Goal: Task Accomplishment & Management: Use online tool/utility

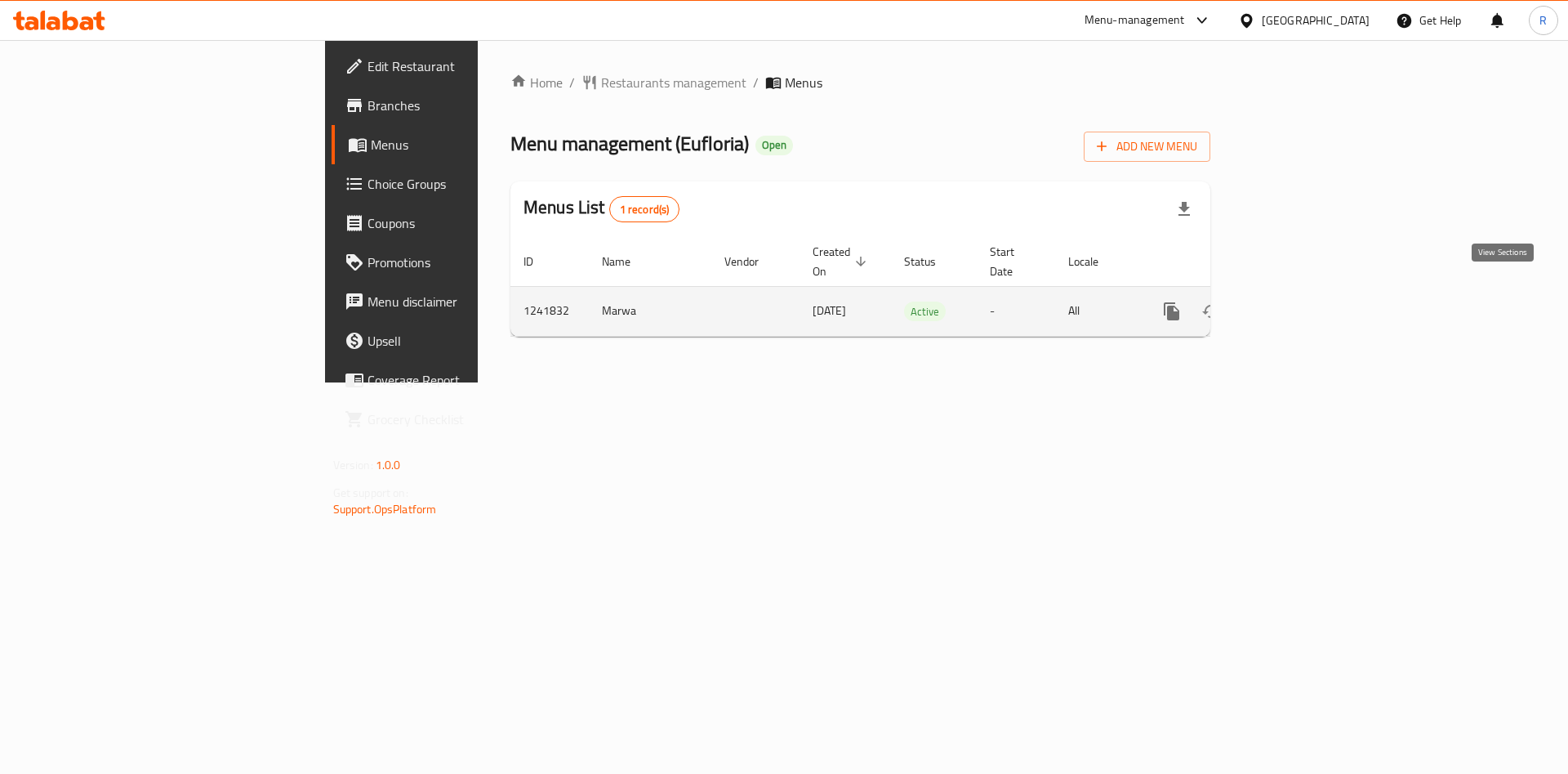
click at [1300, 301] on icon "enhanced table" at bounding box center [1290, 311] width 20 height 20
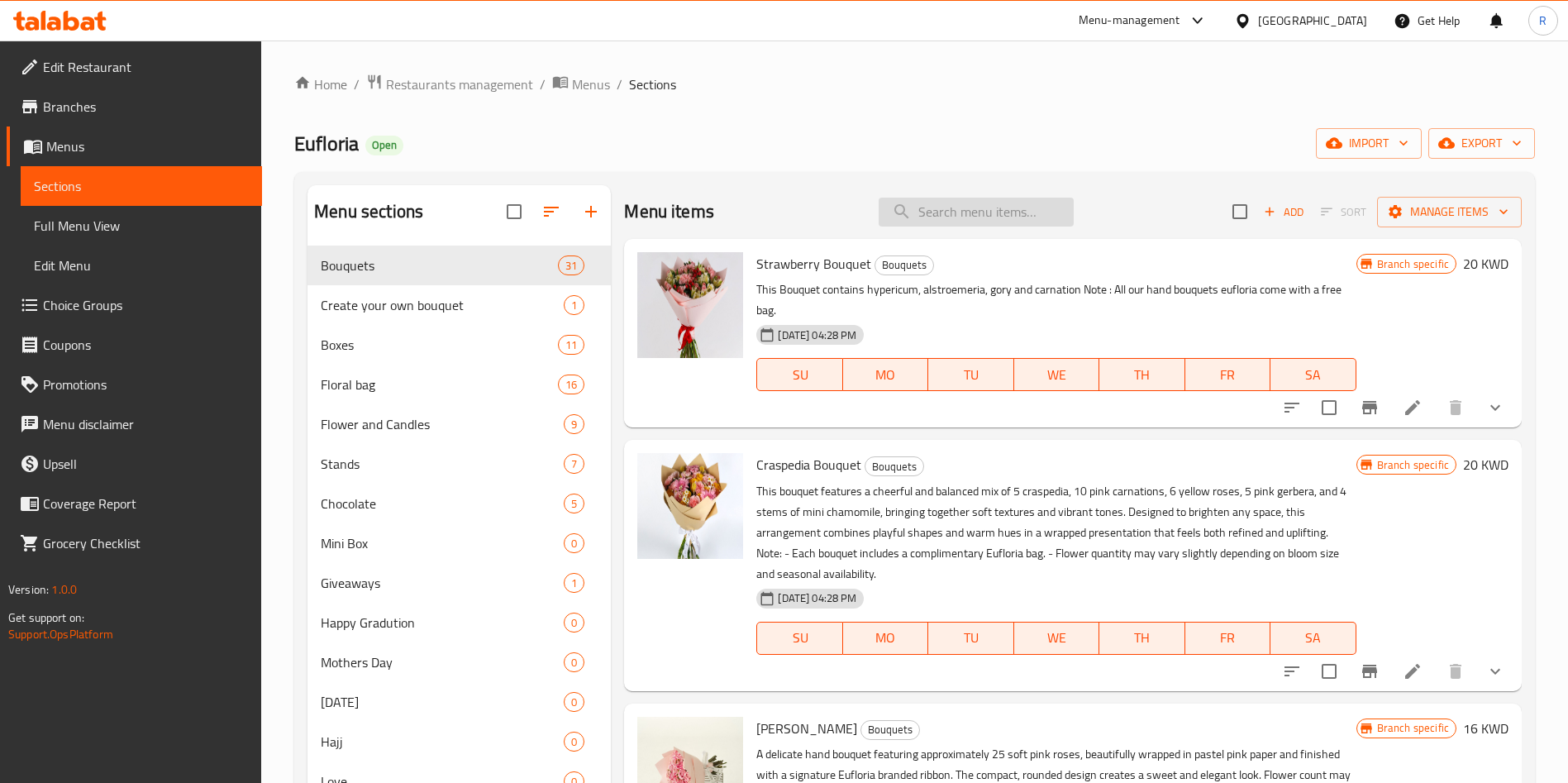
click at [961, 211] on input "search" at bounding box center [976, 212] width 195 height 29
paste input "Pink Carnation bouquet"
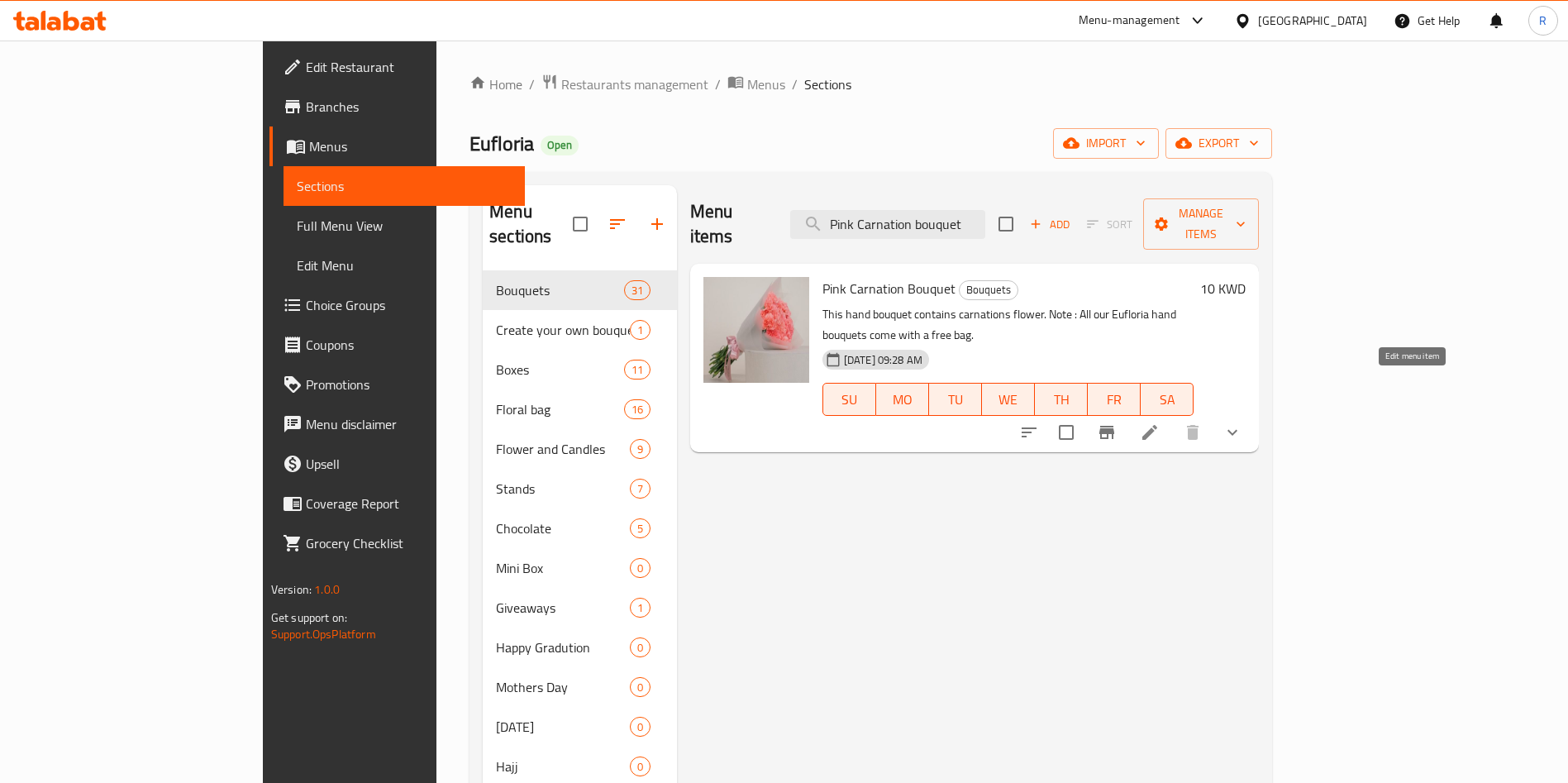
type input "Pink Carnation bouquet"
click at [1157, 425] on icon at bounding box center [1149, 432] width 15 height 15
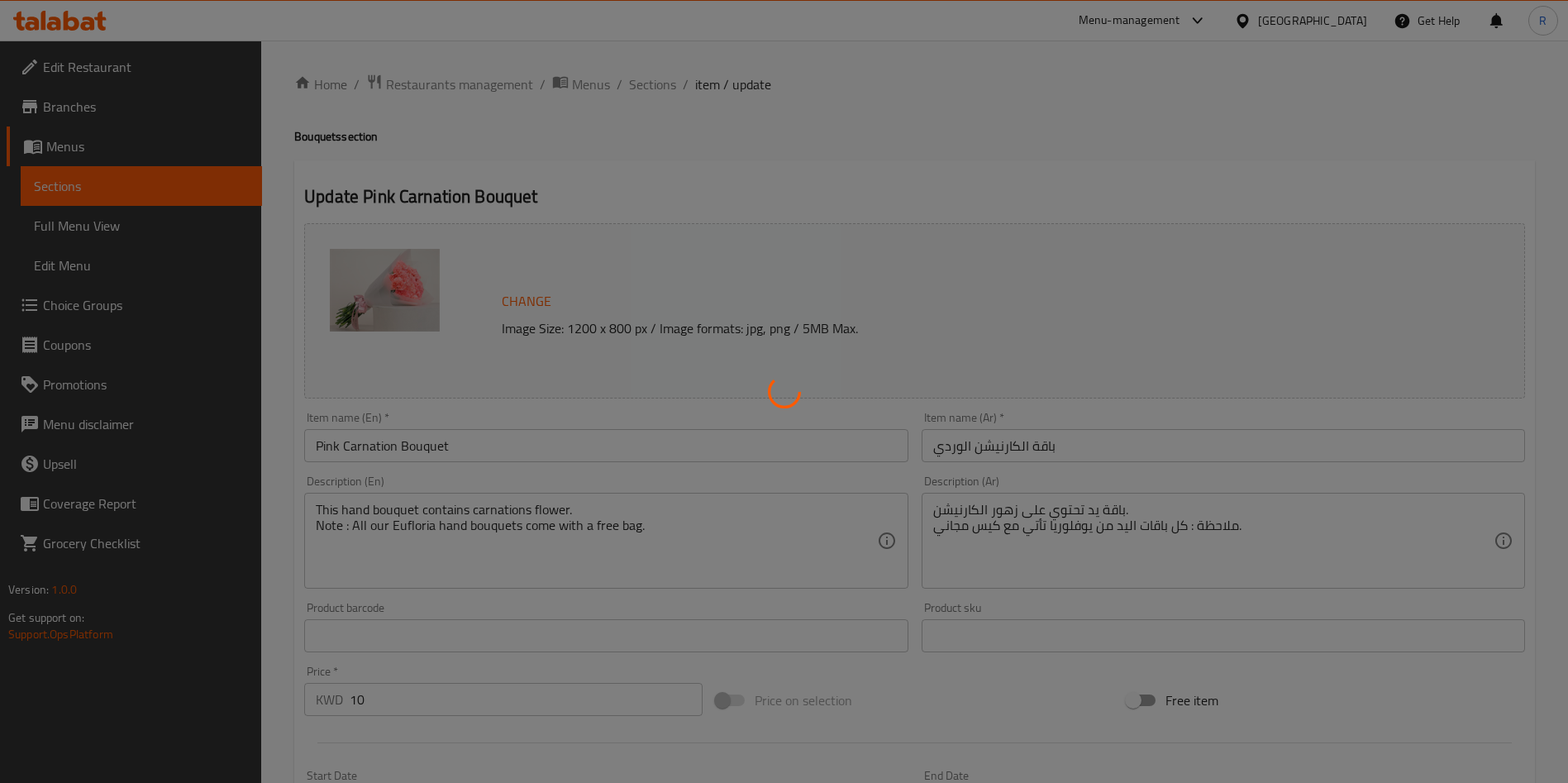
type input "توبرز اكليريك:"
type input "0"
type input "2"
type input "عدد حبات القرنفل"
type input "0"
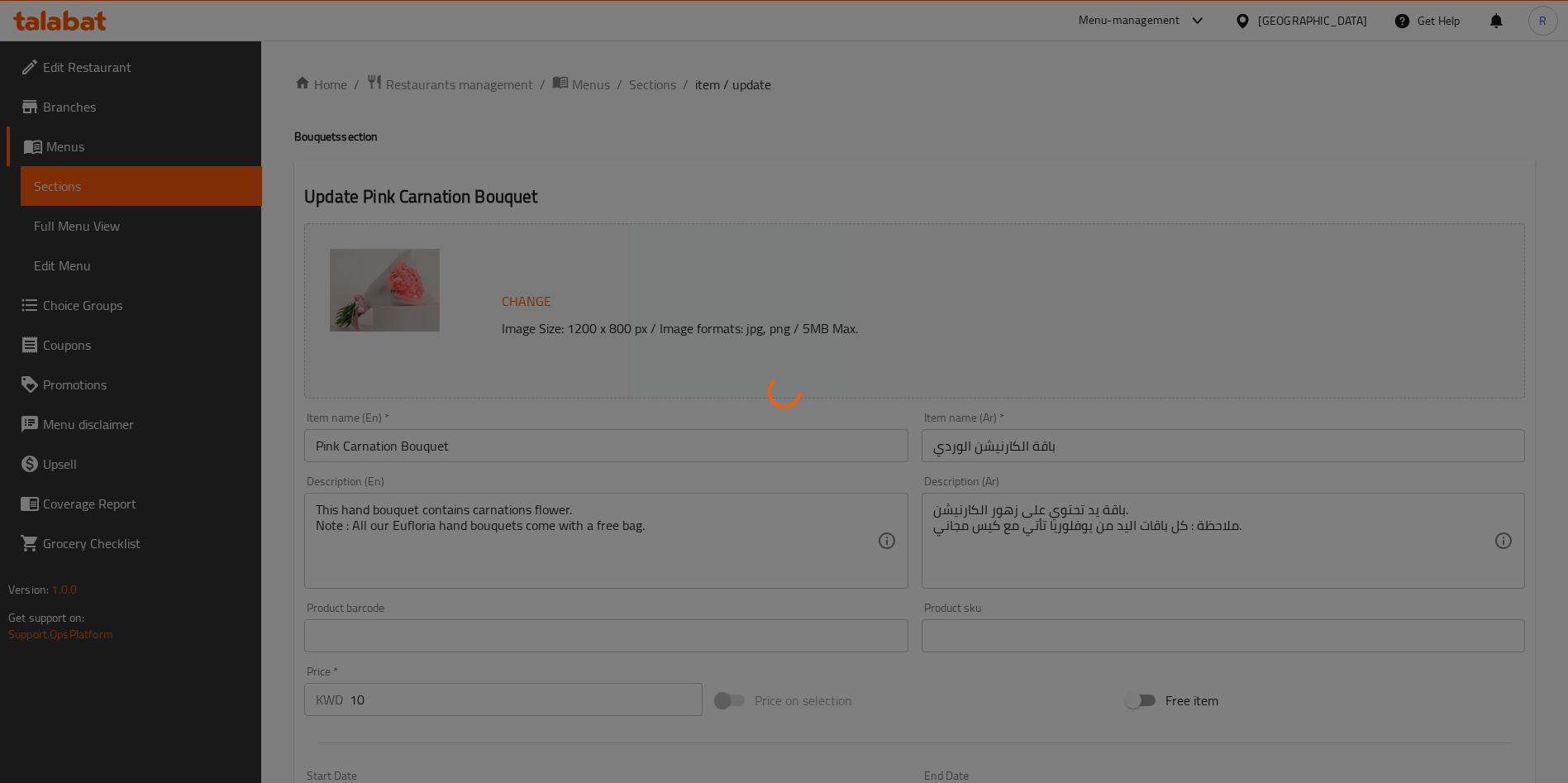
type input "3"
type input "الاضافات"
type input "0"
type input "1"
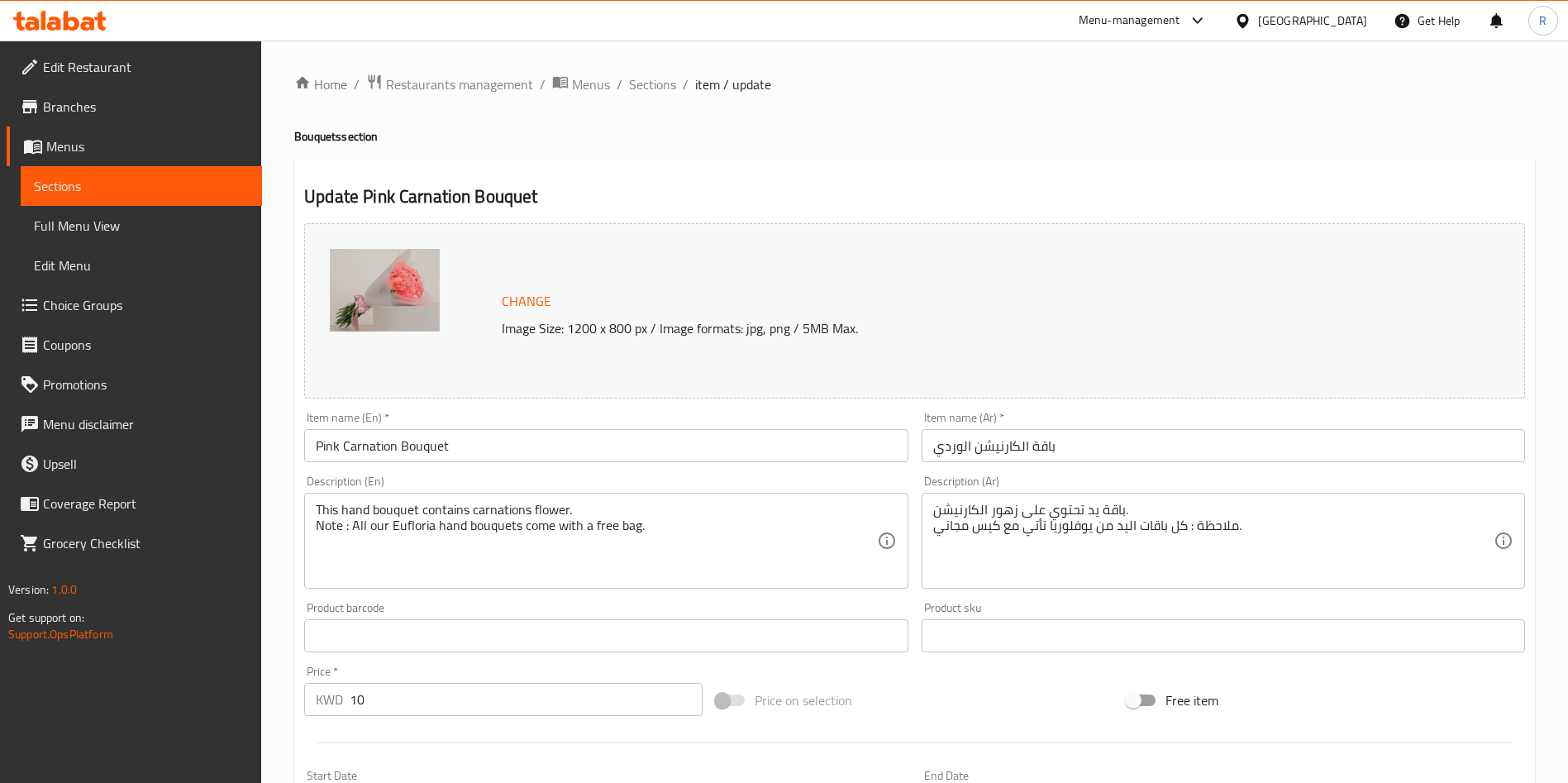
click at [422, 292] on img at bounding box center [384, 290] width 110 height 83
click at [533, 296] on span "Change" at bounding box center [527, 301] width 50 height 24
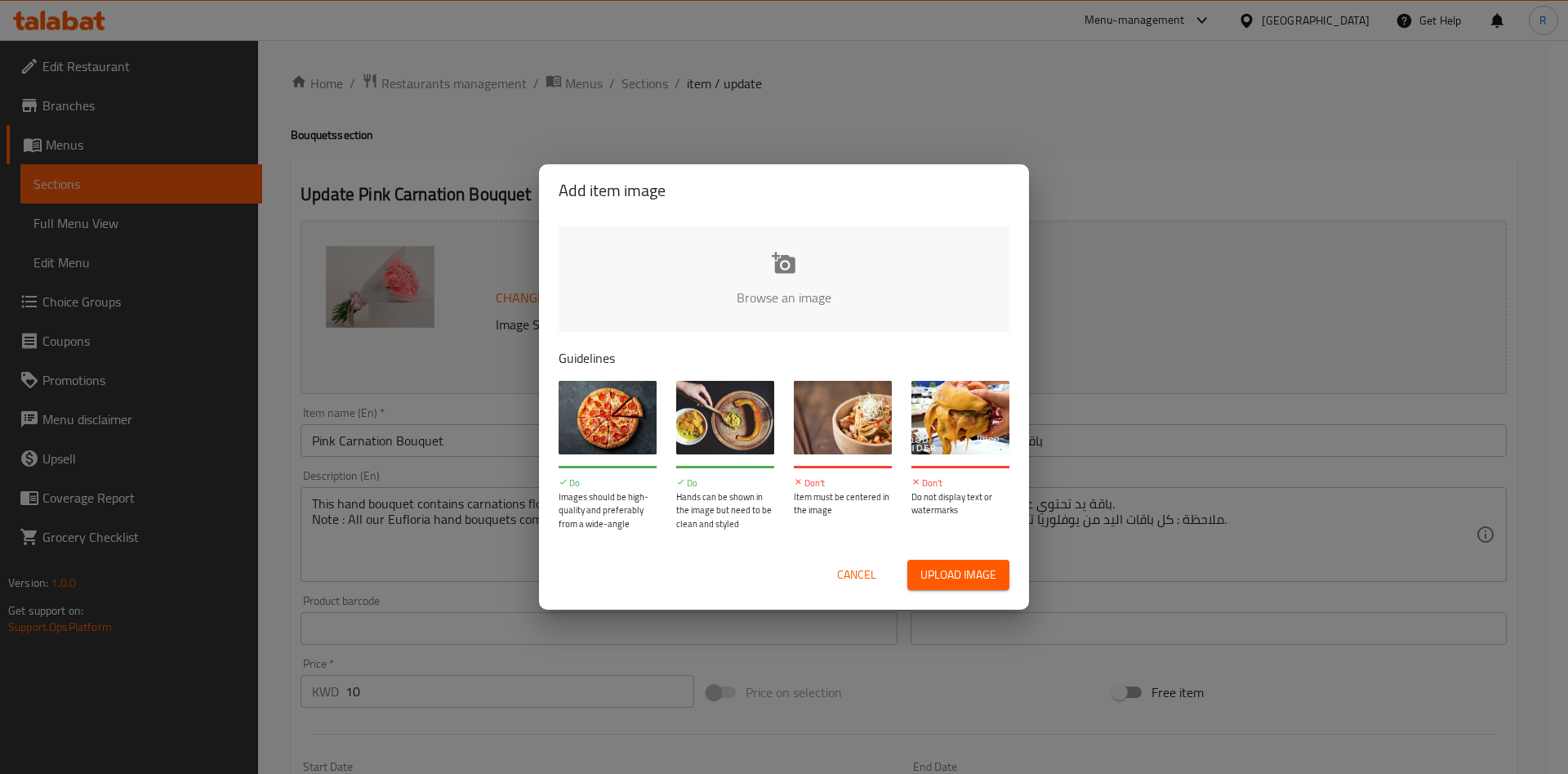
click at [796, 288] on input "file" at bounding box center [1336, 303] width 1555 height 153
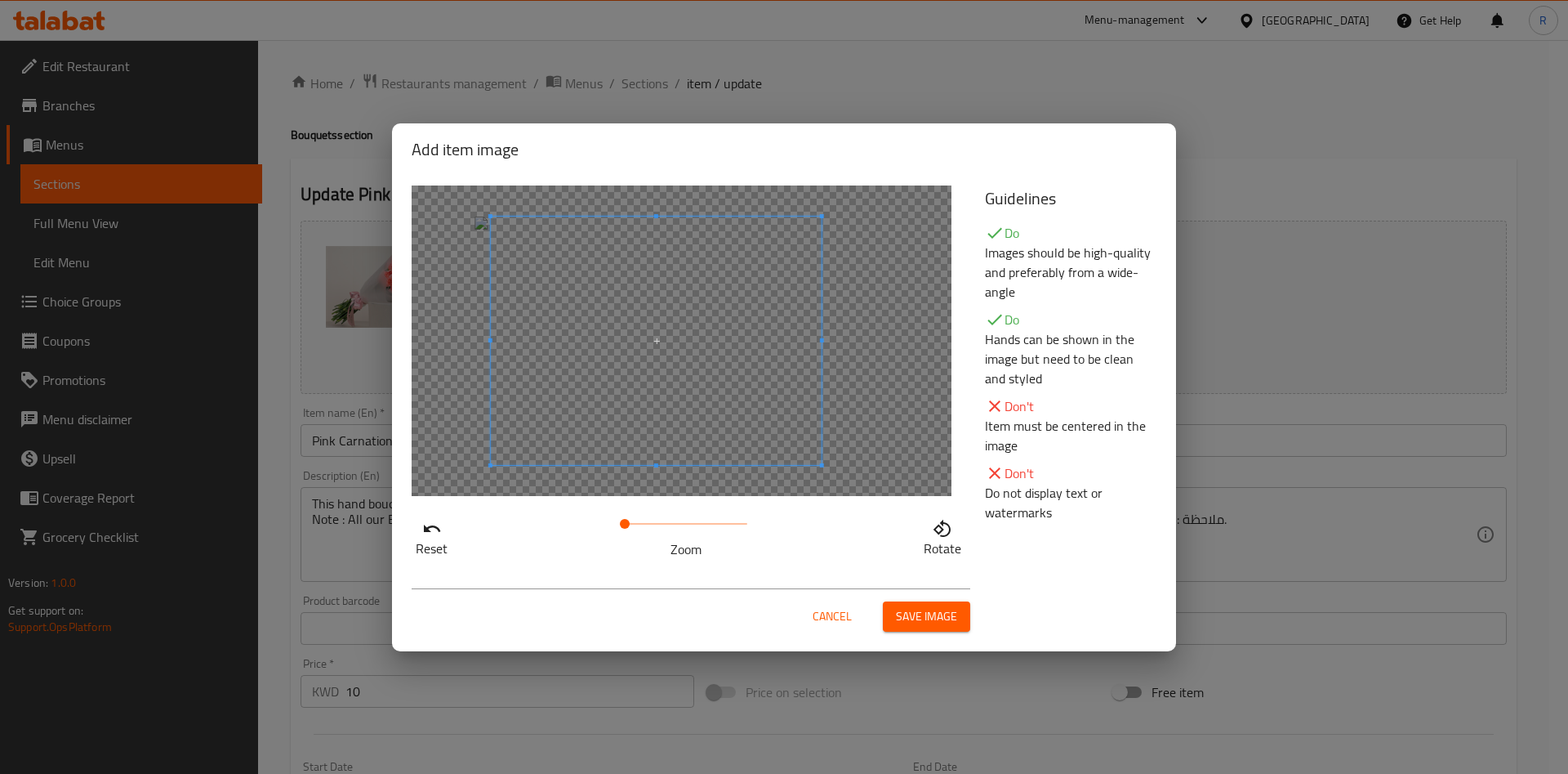
click at [712, 364] on span at bounding box center [655, 341] width 330 height 249
click at [933, 619] on span "Save image" at bounding box center [926, 616] width 61 height 20
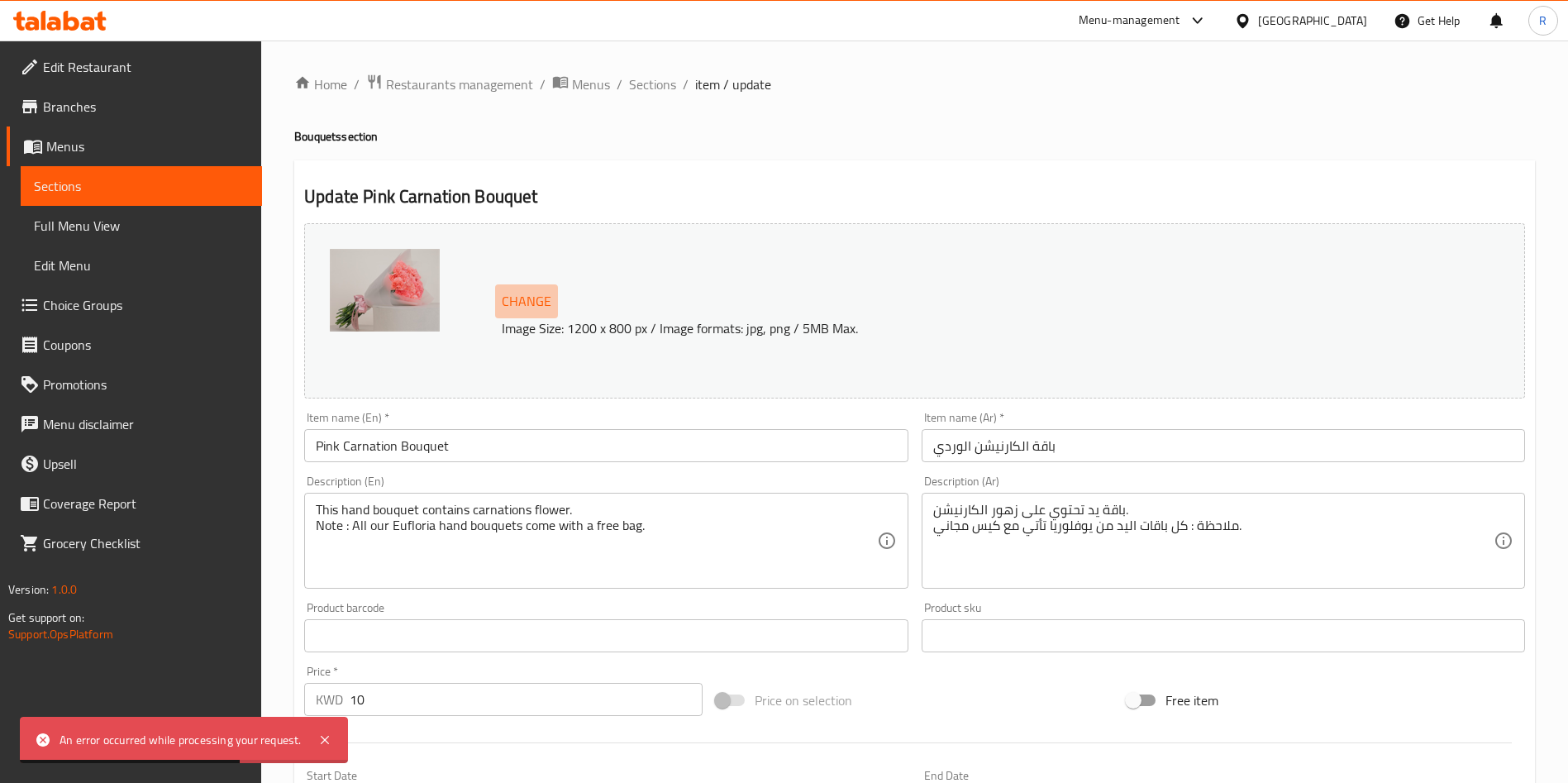
click at [521, 301] on span "Change" at bounding box center [527, 301] width 50 height 24
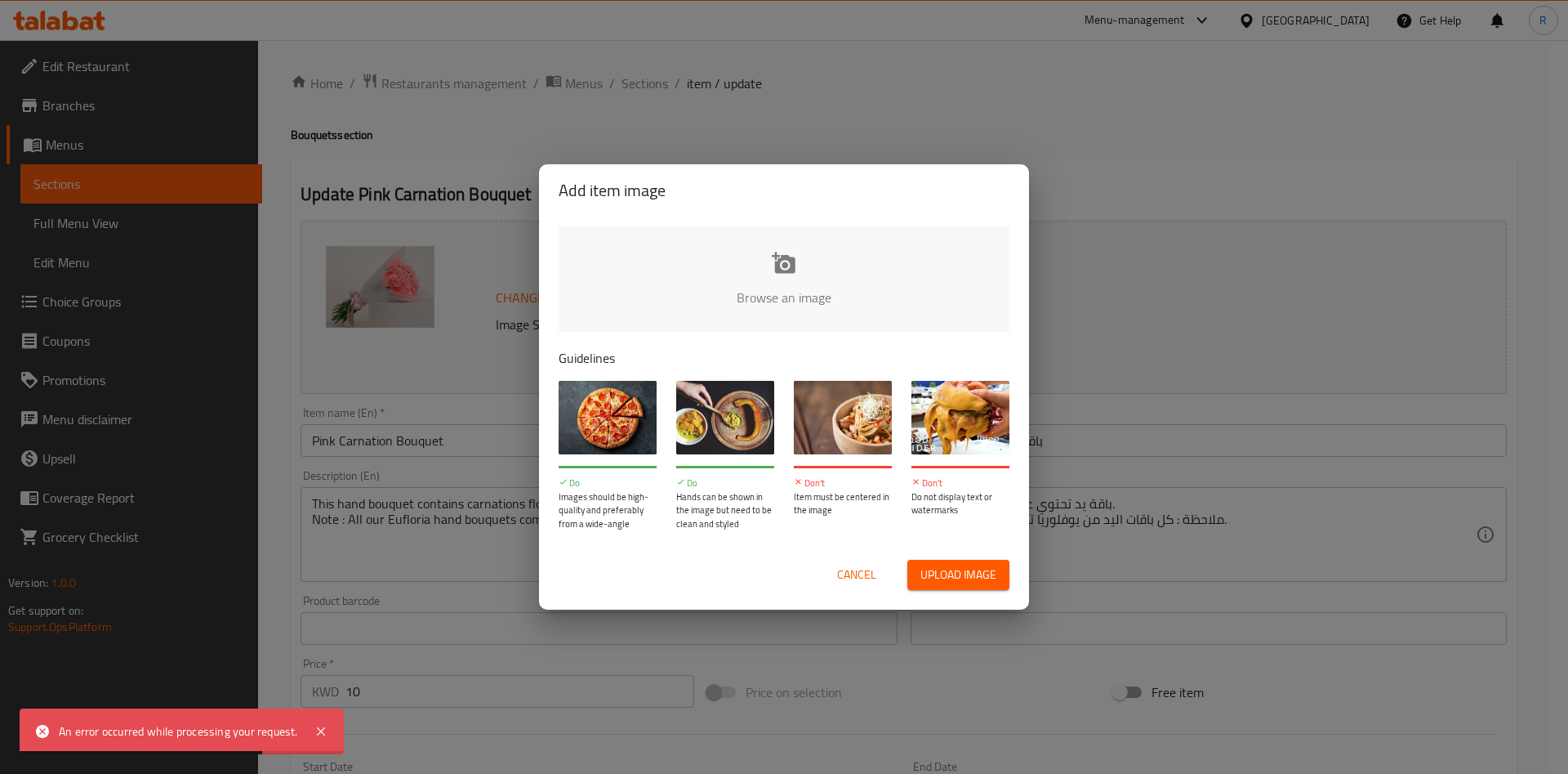
click at [809, 280] on input "file" at bounding box center [1336, 303] width 1555 height 153
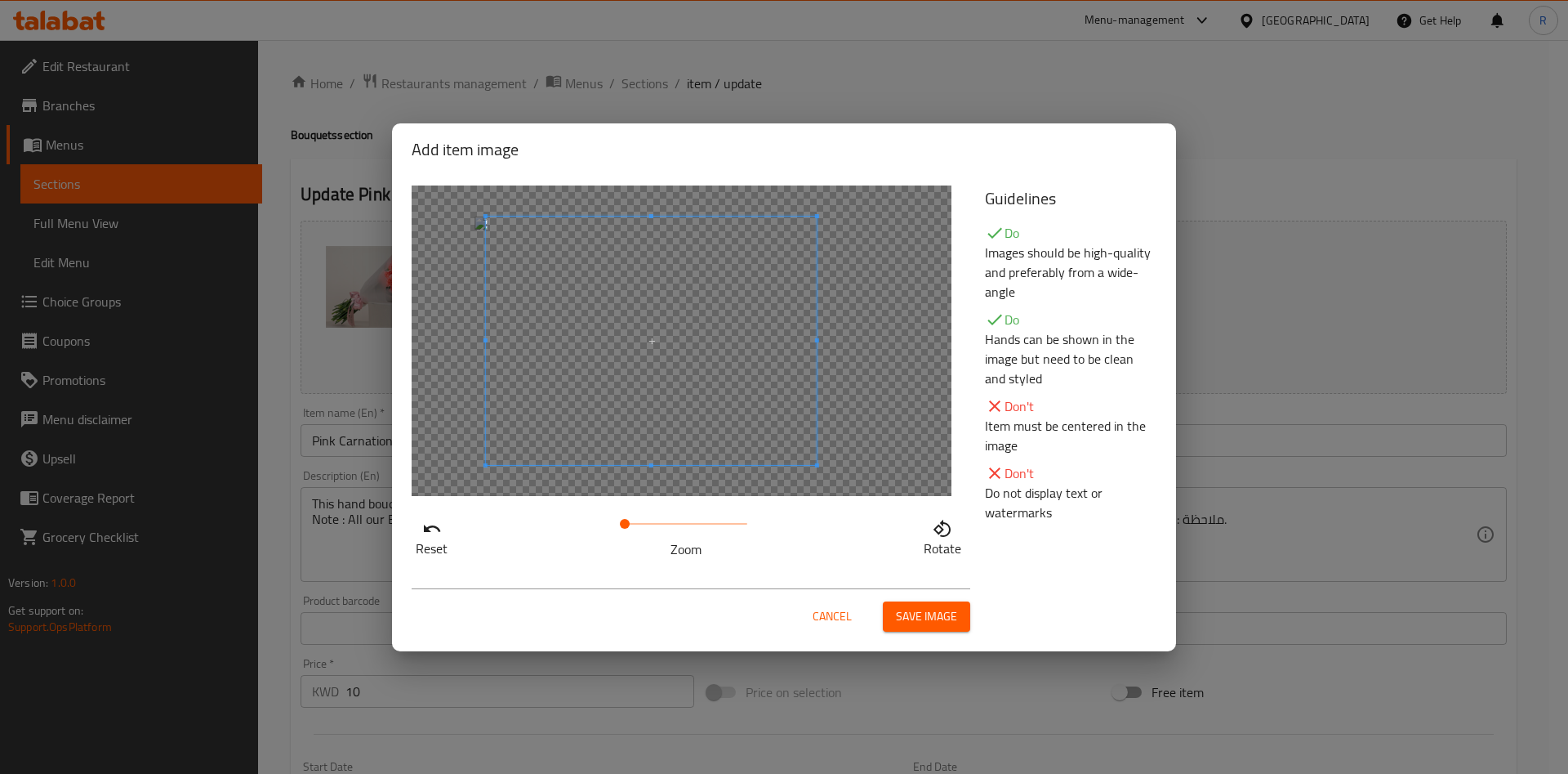
click at [622, 347] on span at bounding box center [651, 341] width 330 height 249
click at [920, 611] on span "Save image" at bounding box center [926, 616] width 61 height 20
